Goal: Navigation & Orientation: Understand site structure

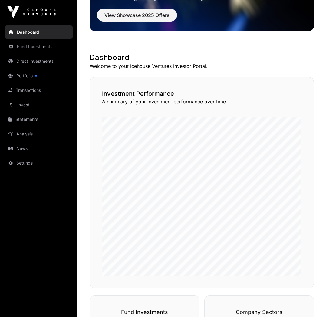
scroll to position [72, 0]
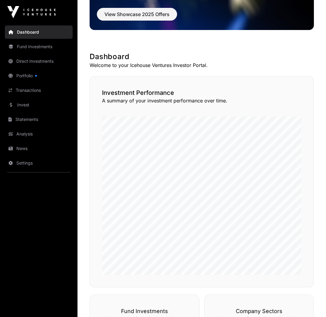
click at [28, 74] on link "Portfolio" at bounding box center [39, 75] width 68 height 13
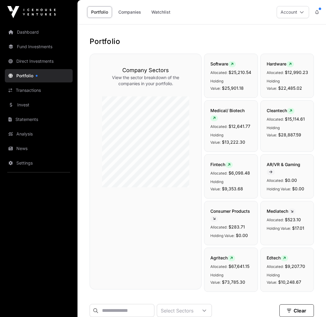
click at [35, 46] on link "Fund Investments" at bounding box center [39, 46] width 68 height 13
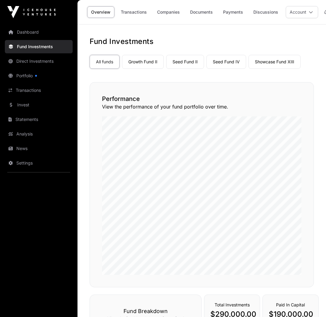
click at [232, 65] on link "Seed Fund IV" at bounding box center [226, 62] width 40 height 14
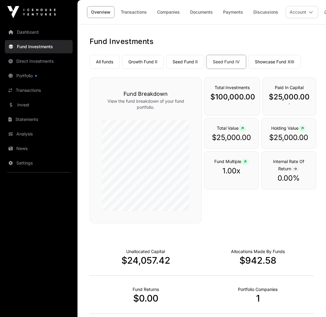
click at [191, 64] on link "Seed Fund II" at bounding box center [185, 62] width 38 height 14
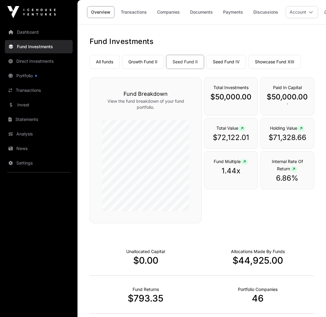
click at [146, 65] on link "Growth Fund II" at bounding box center [143, 62] width 42 height 14
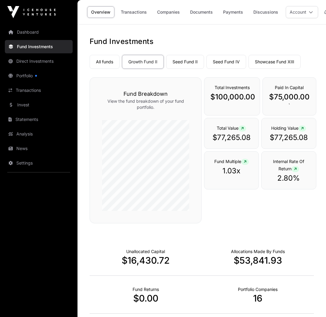
click at [180, 61] on link "Seed Fund II" at bounding box center [185, 62] width 38 height 14
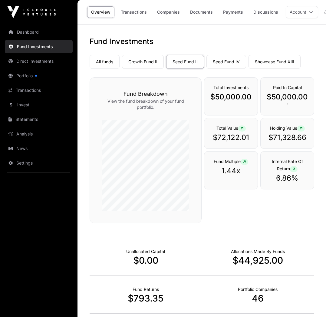
click at [219, 64] on link "Seed Fund IV" at bounding box center [226, 62] width 40 height 14
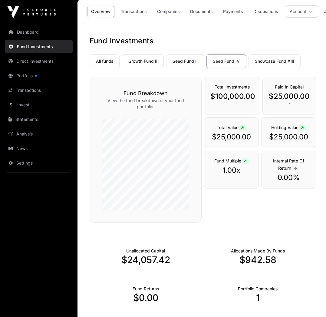
scroll to position [1, 0]
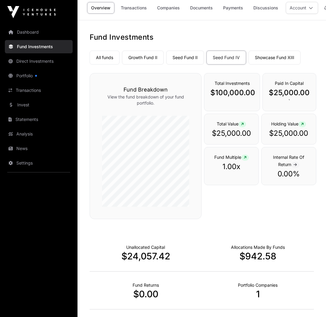
click at [264, 57] on link "Showcase Fund XIII" at bounding box center [274, 58] width 52 height 14
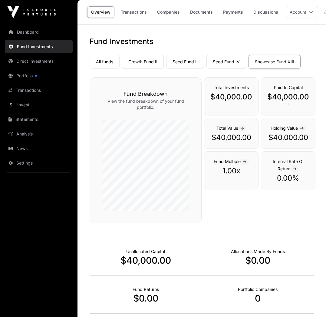
click at [140, 59] on link "Growth Fund II" at bounding box center [143, 62] width 42 height 14
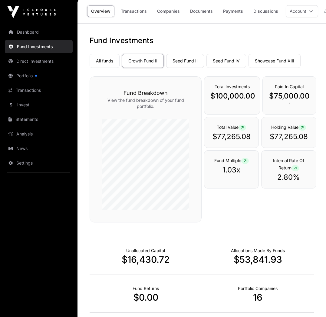
scroll to position [1, 0]
click at [31, 60] on link "Direct Investments" at bounding box center [39, 60] width 68 height 13
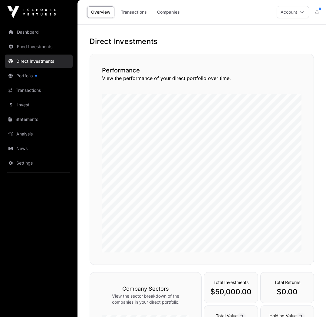
click at [36, 45] on link "Fund Investments" at bounding box center [39, 46] width 68 height 13
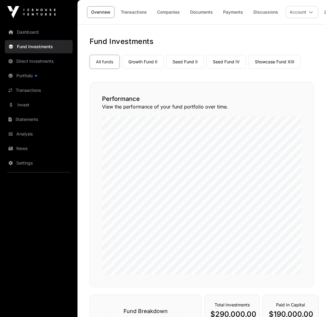
click at [23, 74] on link "Portfolio" at bounding box center [39, 75] width 68 height 13
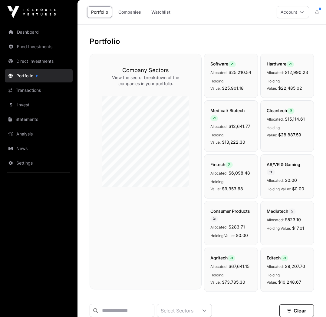
click at [130, 13] on link "Companies" at bounding box center [129, 11] width 31 height 11
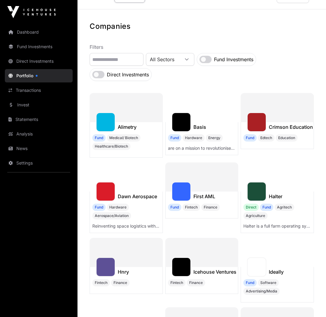
scroll to position [16, 0]
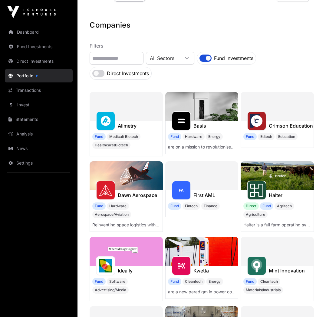
click at [194, 59] on div at bounding box center [186, 58] width 15 height 4
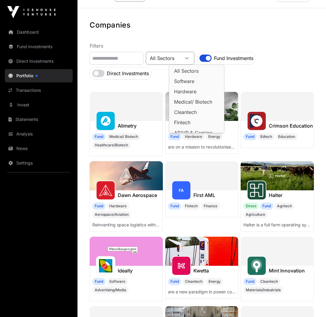
click at [278, 79] on div "All Sectors Fund Investments Direct Investments" at bounding box center [202, 66] width 224 height 28
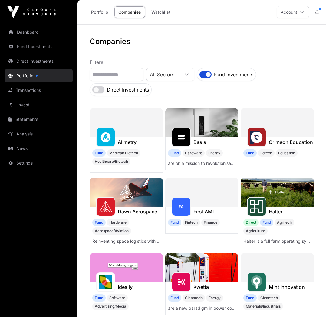
scroll to position [0, 0]
click at [41, 36] on link "Dashboard" at bounding box center [39, 31] width 68 height 13
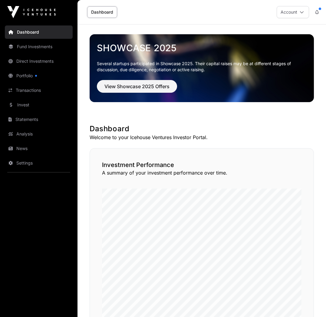
click at [28, 32] on link "Dashboard" at bounding box center [39, 31] width 68 height 13
